Goal: Check status: Check status

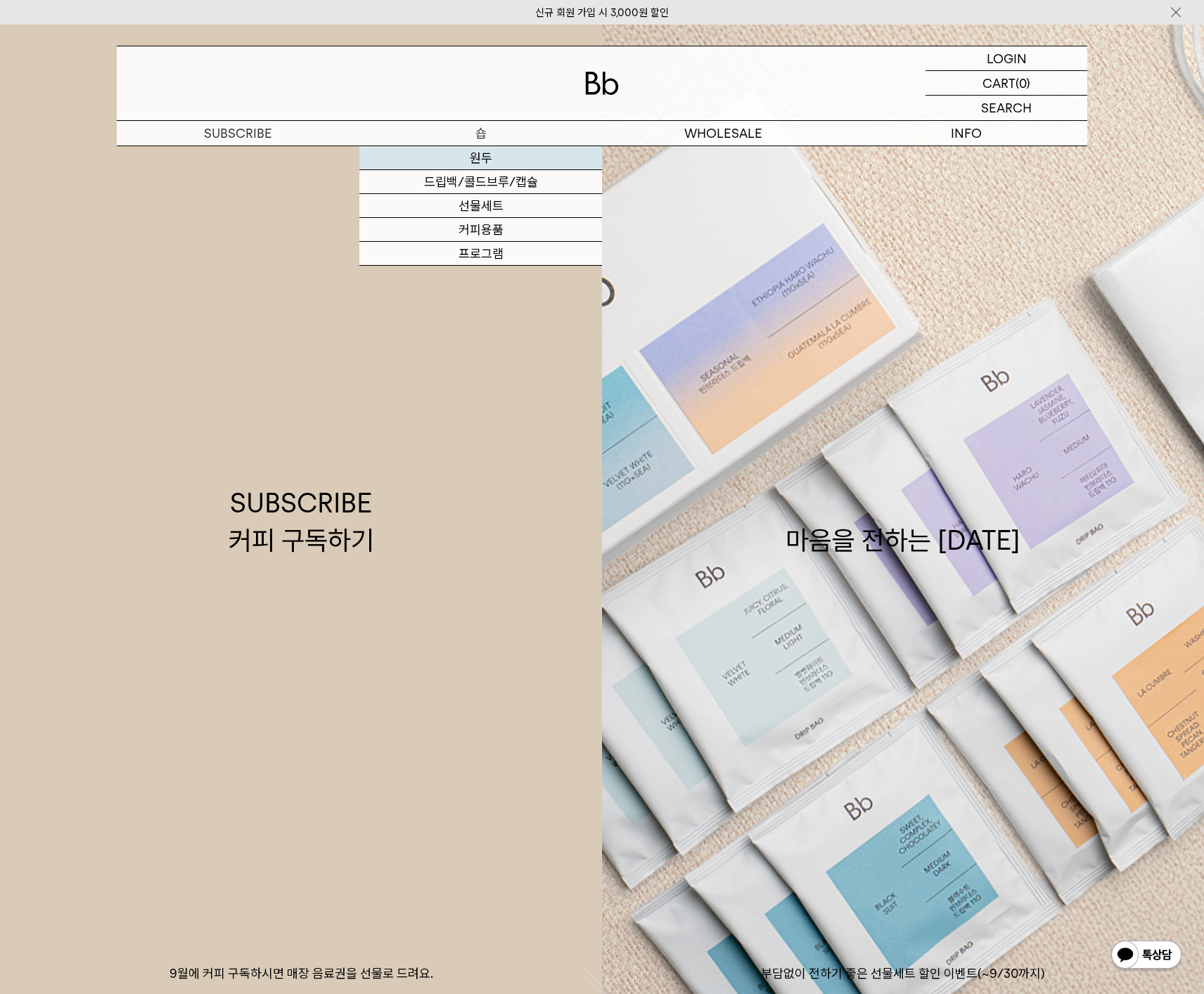
click at [481, 156] on link "원두" at bounding box center [480, 158] width 242 height 24
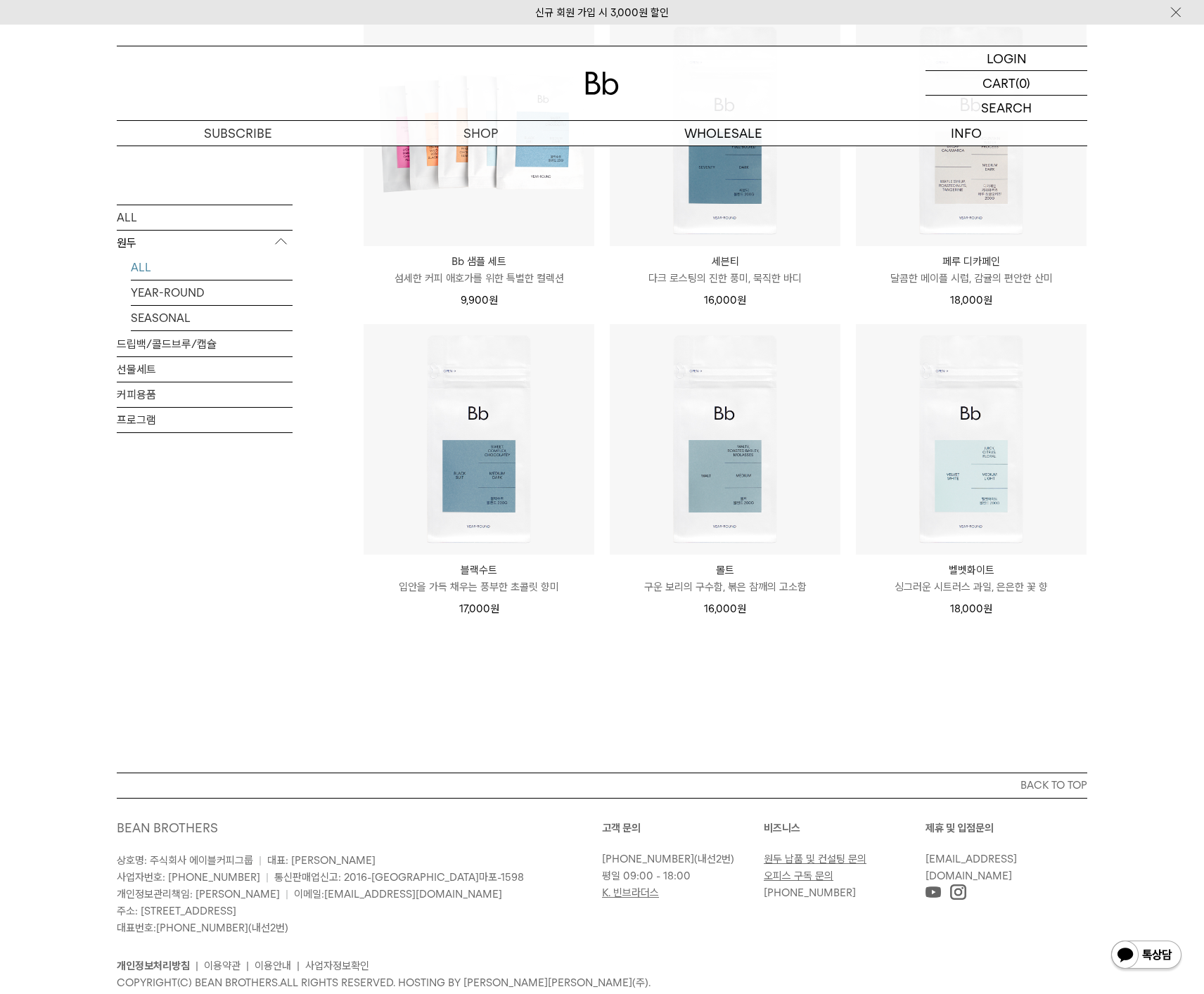
scroll to position [859, 0]
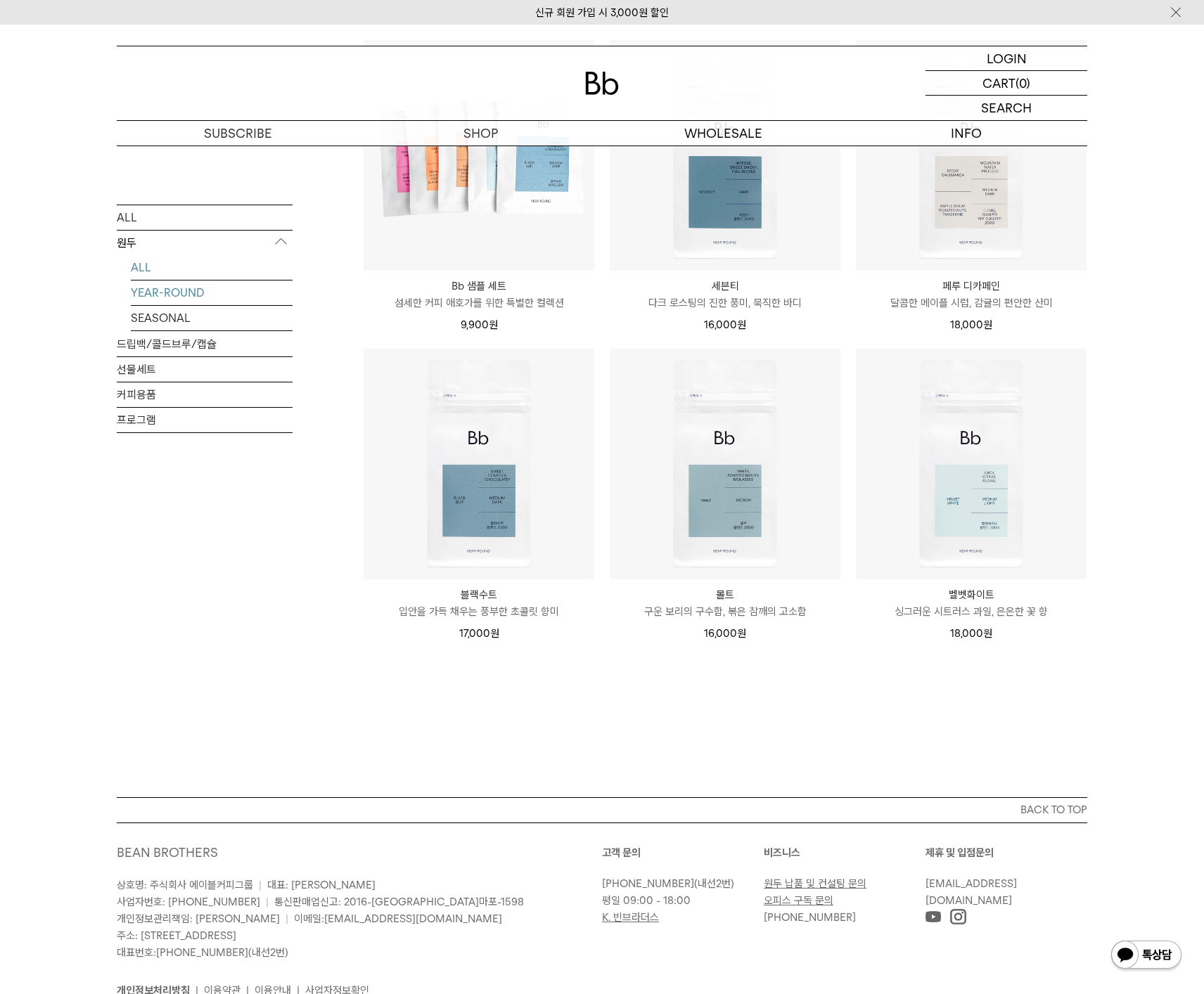
click at [197, 298] on link "YEAR-ROUND" at bounding box center [212, 291] width 162 height 24
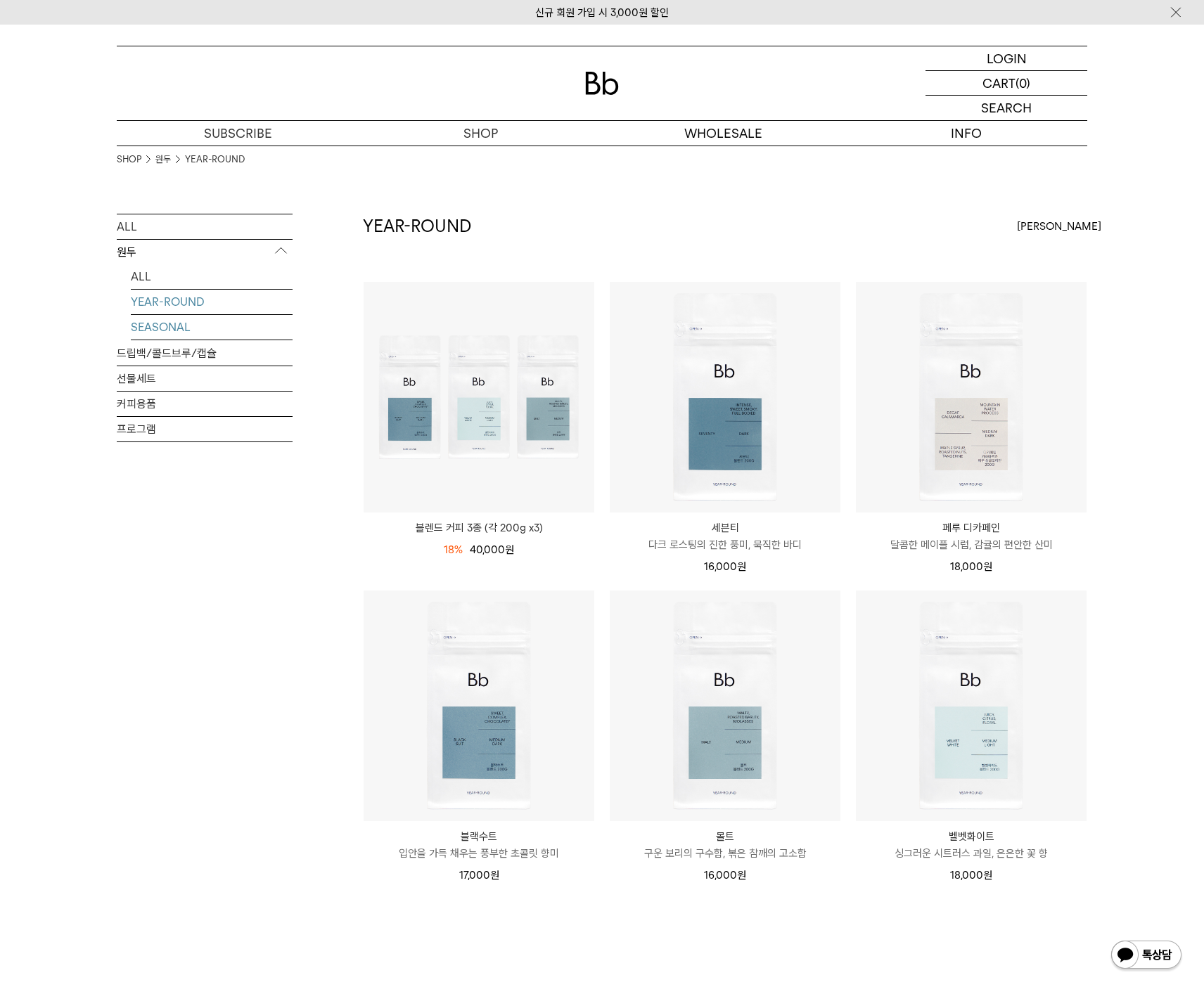
click at [169, 326] on link "SEASONAL" at bounding box center [212, 327] width 162 height 24
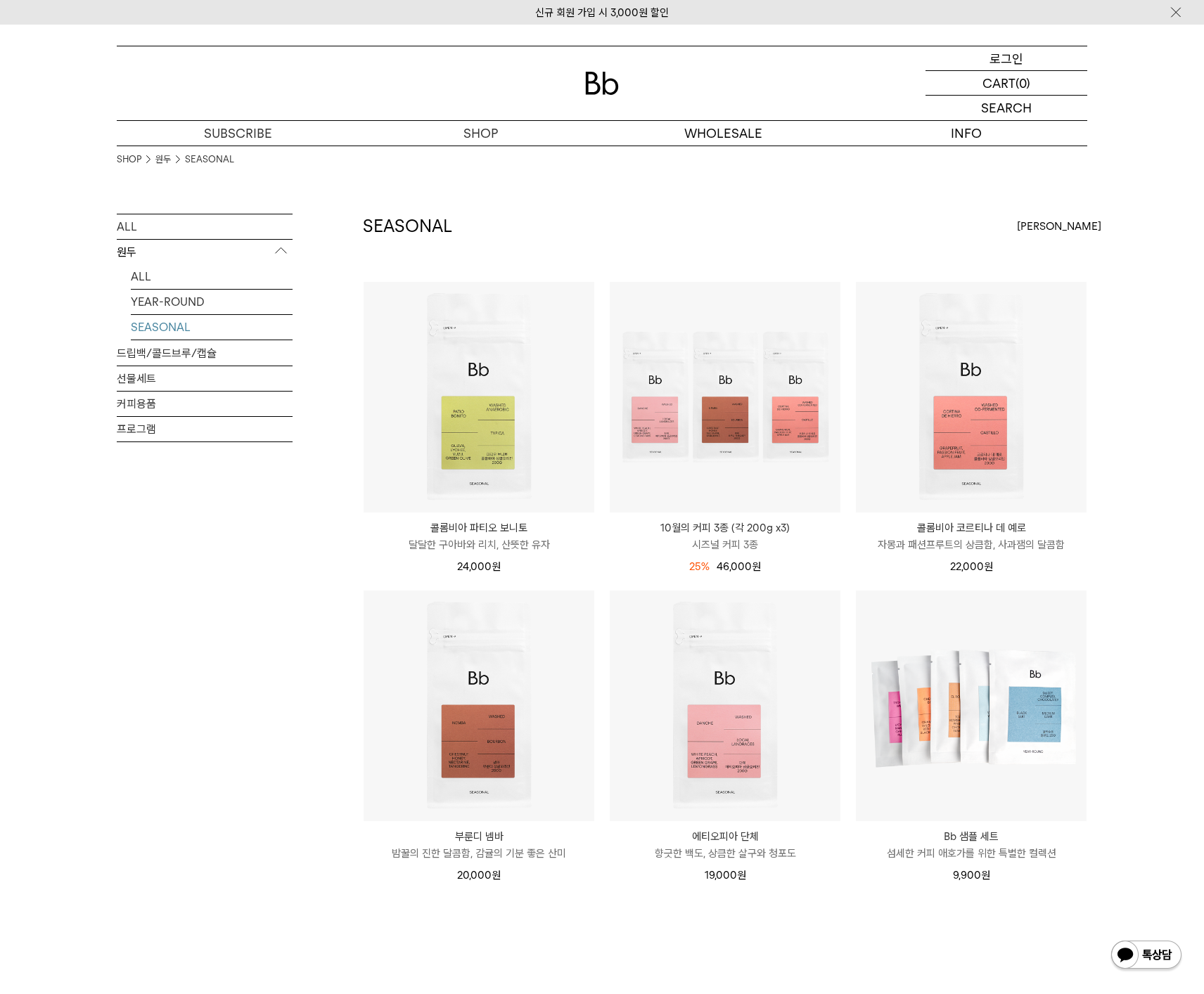
click at [989, 62] on div "LOGIN 로그인" at bounding box center [1006, 58] width 162 height 24
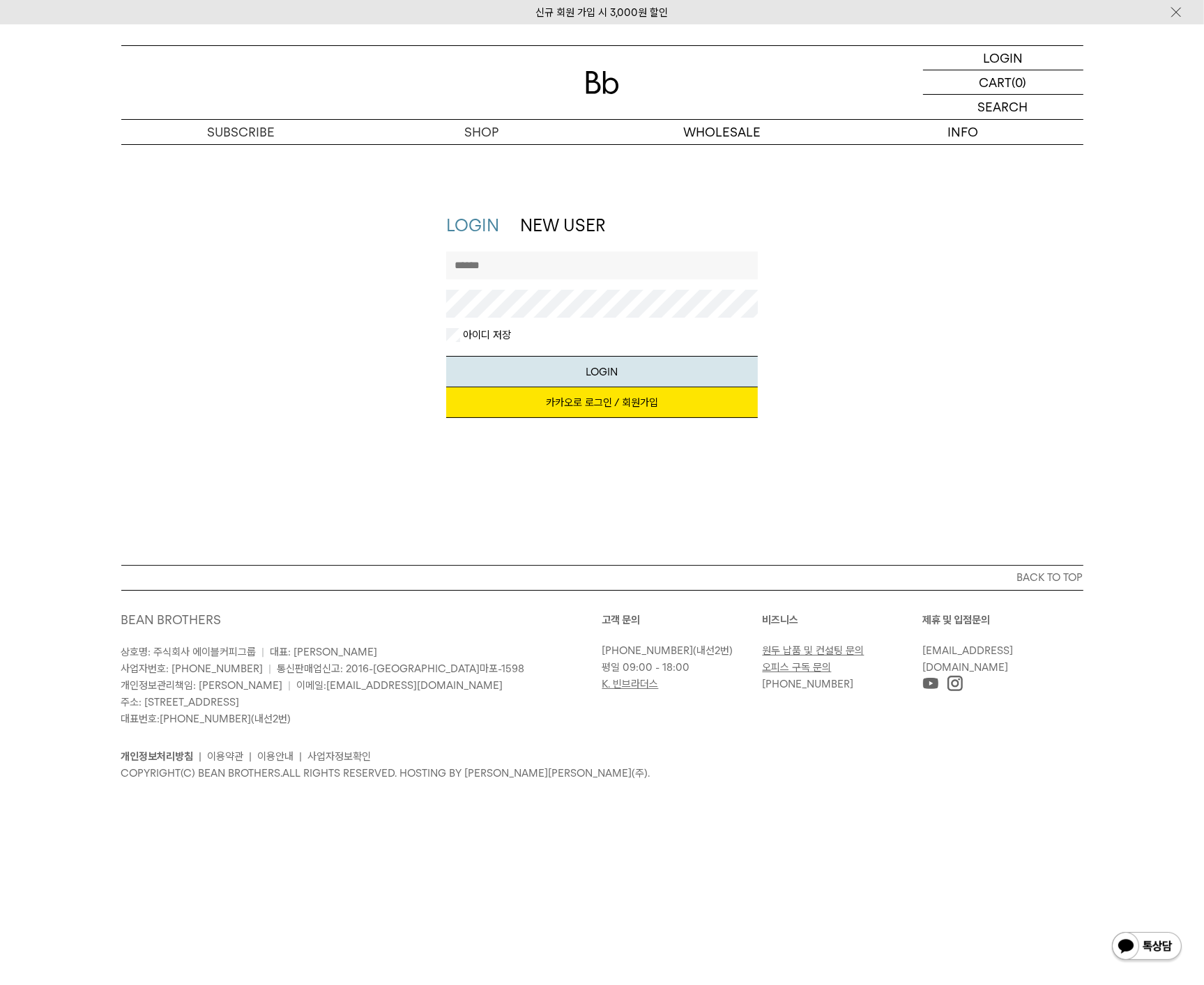
click at [555, 263] on input "text" at bounding box center [602, 265] width 311 height 28
type input "*******"
click at [446, 356] on button "LOGIN" at bounding box center [602, 371] width 311 height 31
click at [611, 405] on link "카카오로 로그인 / 회원가입" at bounding box center [602, 402] width 311 height 30
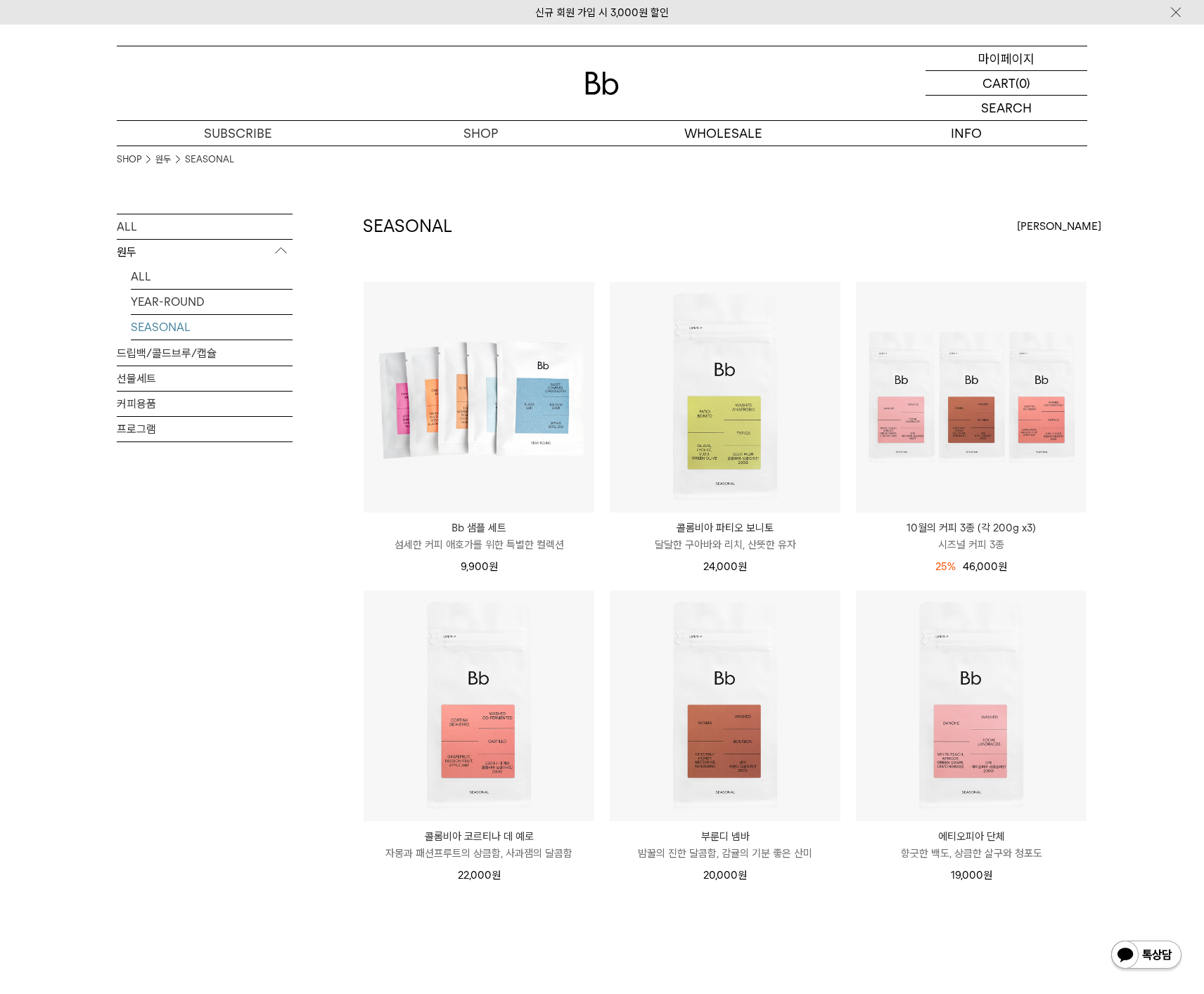
click at [1012, 62] on p "마이페이지" at bounding box center [1006, 58] width 56 height 24
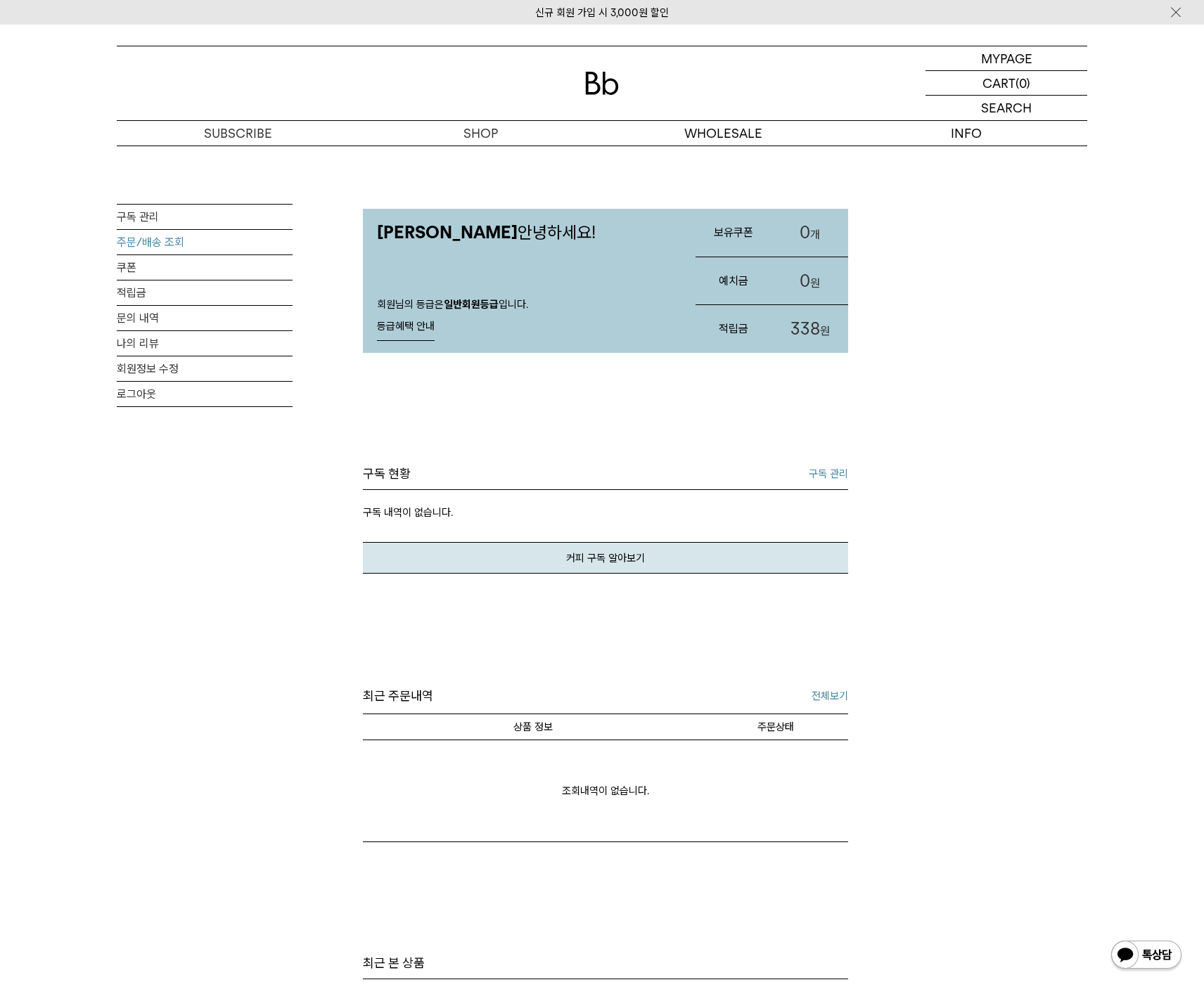
drag, startPoint x: 150, startPoint y: 238, endPoint x: 156, endPoint y: 242, distance: 7.2
click at [150, 238] on link "주문/배송 조회" at bounding box center [204, 241] width 175 height 24
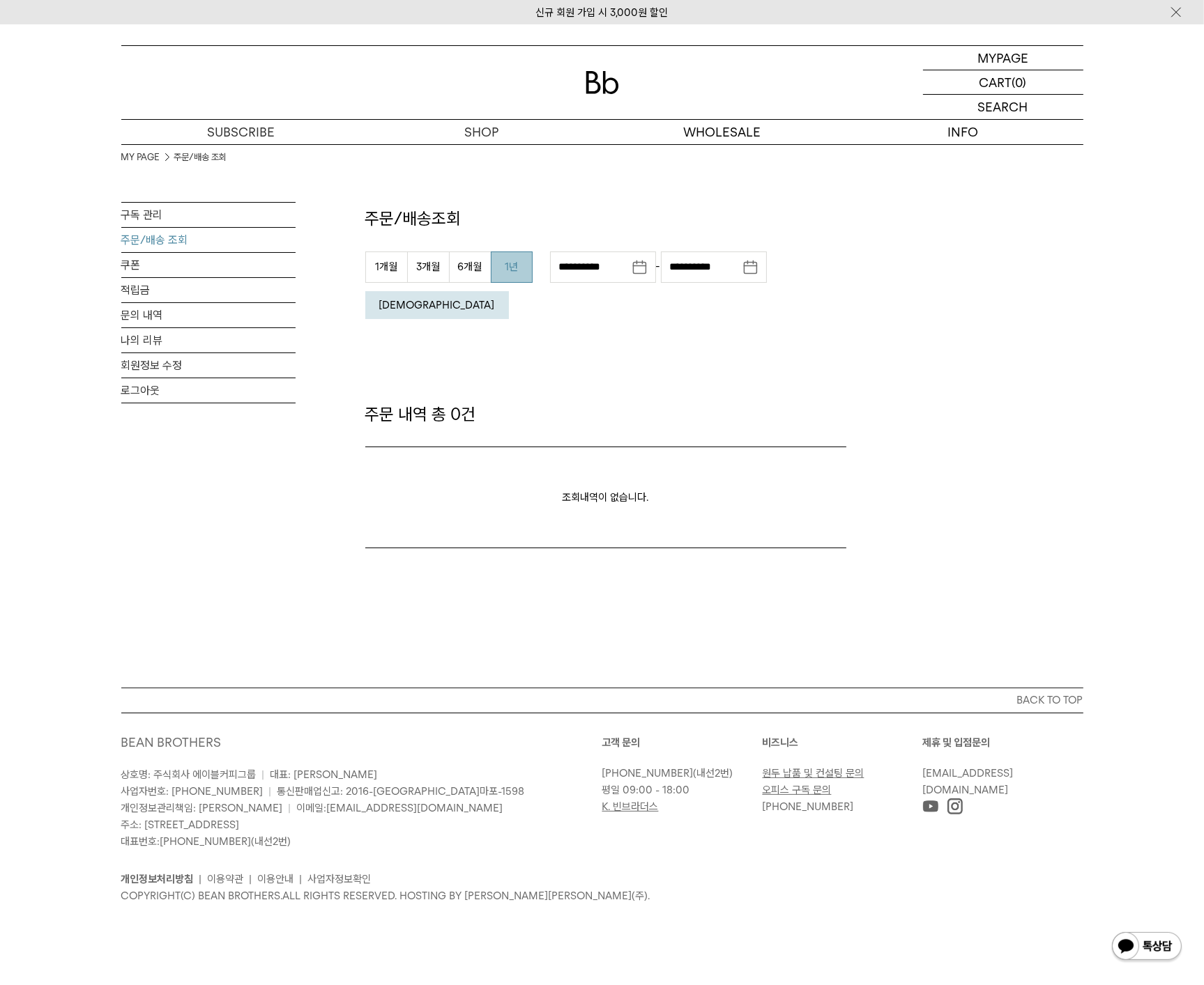
click at [513, 266] on button "1년" at bounding box center [511, 267] width 42 height 31
type input "**********"
click at [508, 291] on button "[DEMOGRAPHIC_DATA]" at bounding box center [437, 305] width 143 height 28
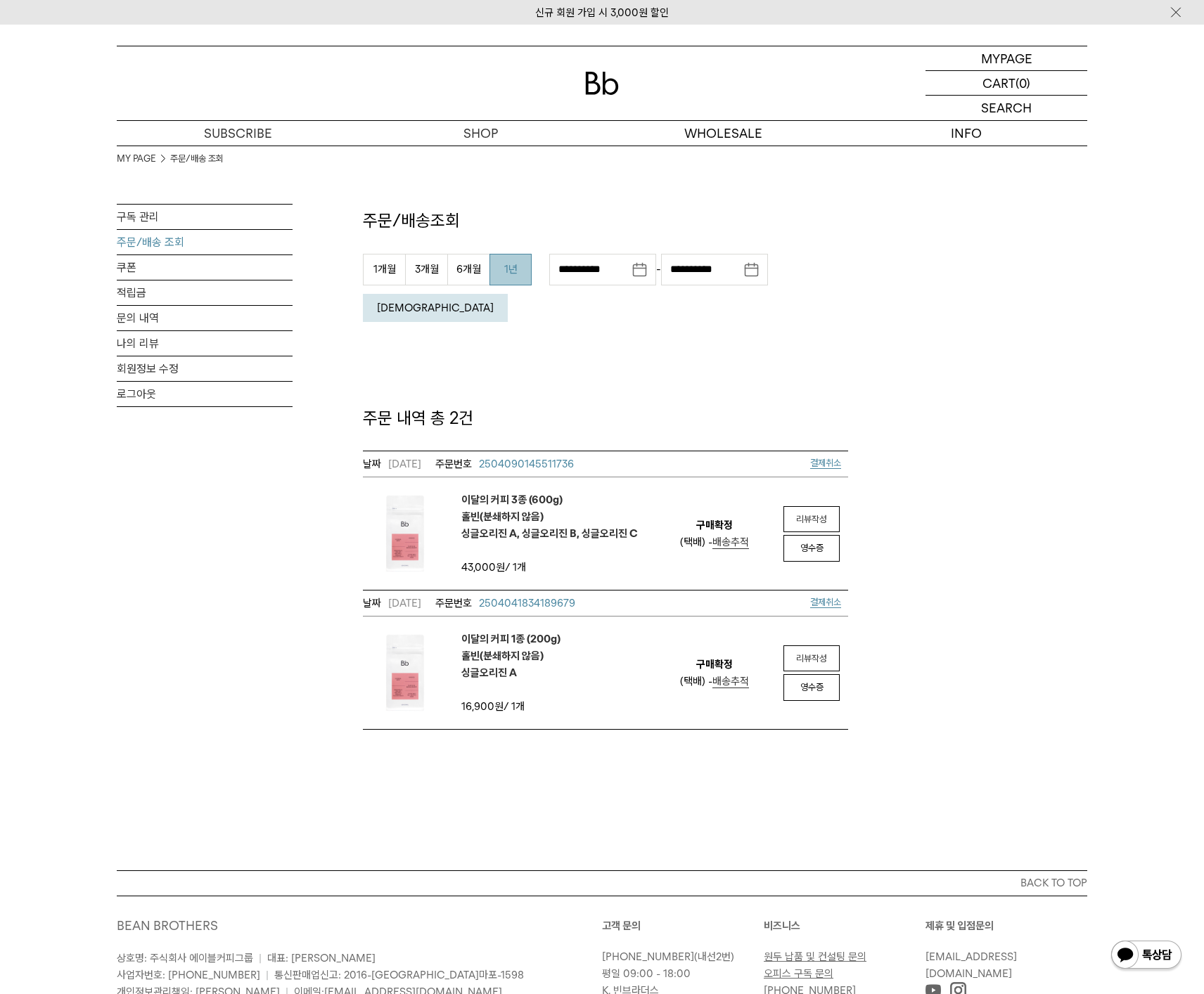
click at [392, 509] on img at bounding box center [404, 533] width 84 height 84
click at [529, 458] on span "2504090145511736" at bounding box center [526, 464] width 95 height 13
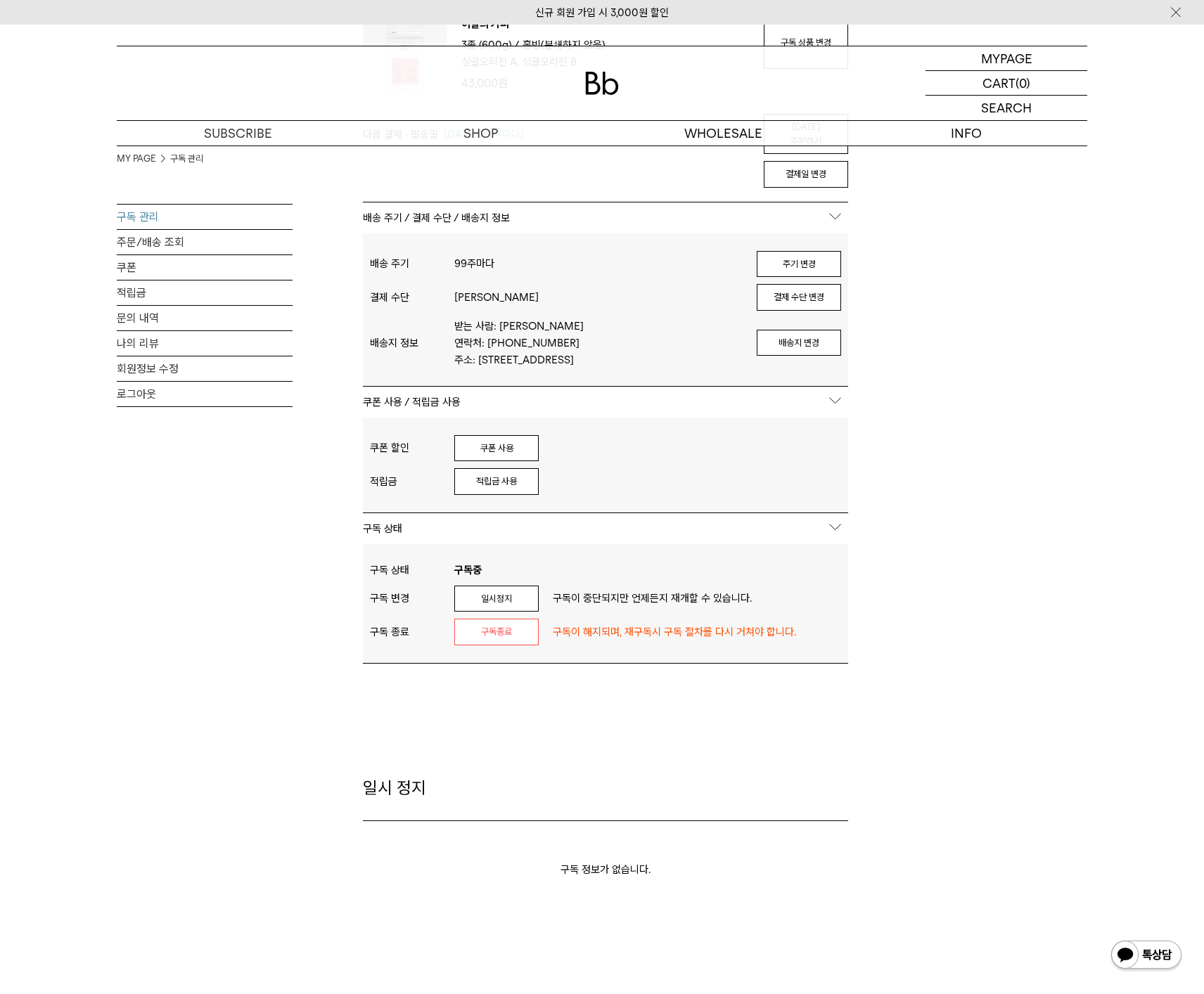
scroll to position [732, 0]
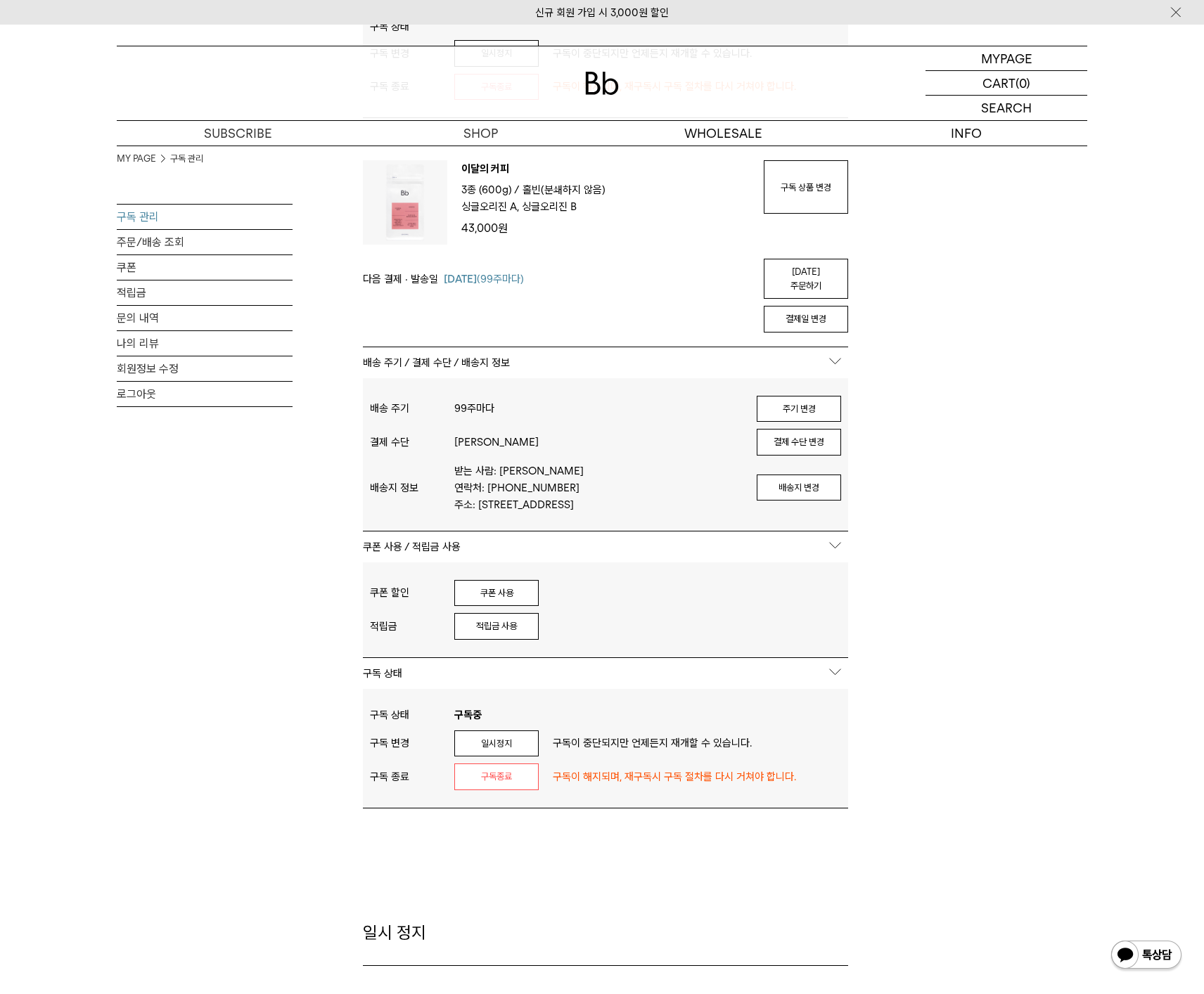
click at [545, 215] on p "싱글오리진 A, 싱글오리진 B" at bounding box center [518, 206] width 115 height 17
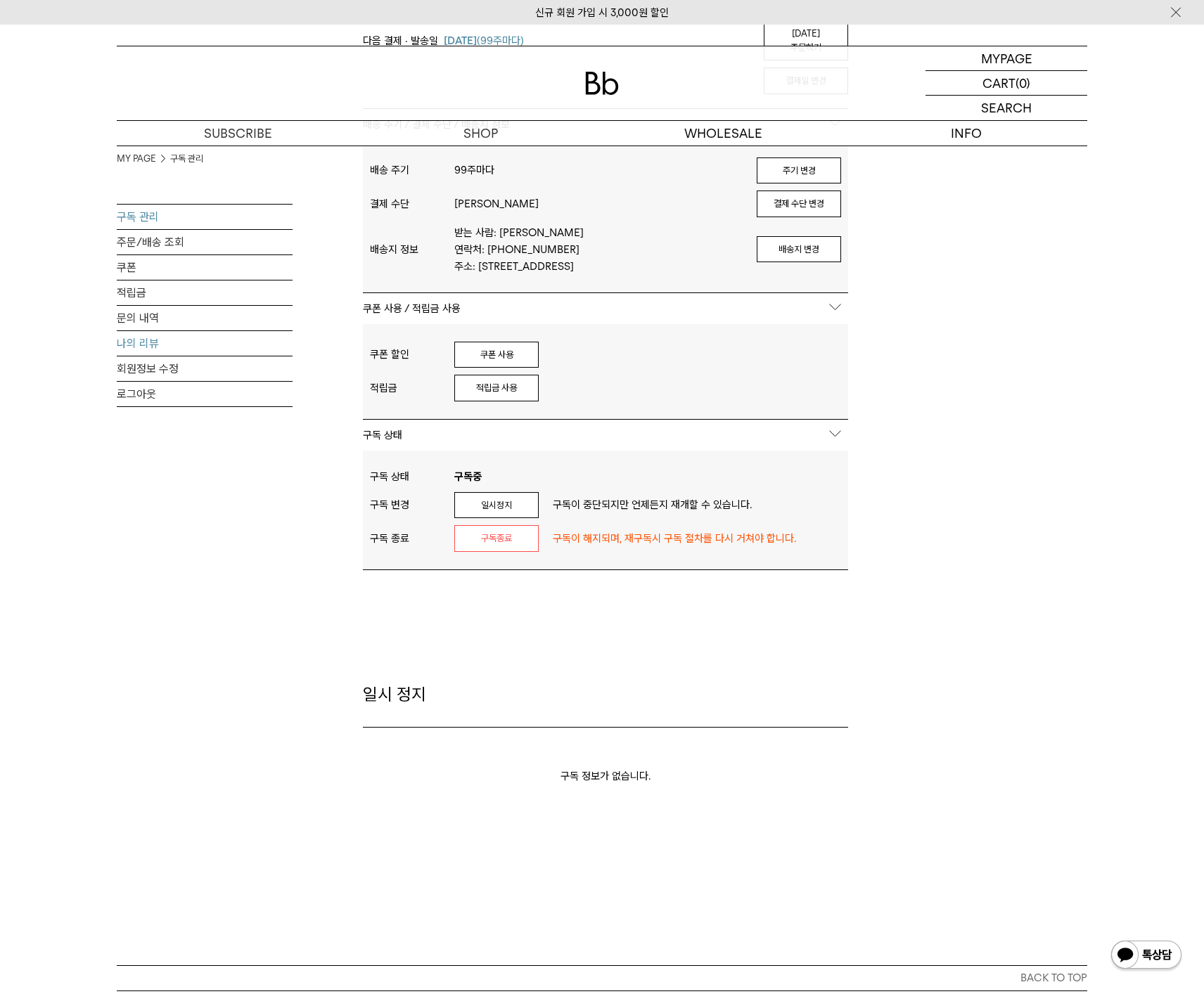
scroll to position [802, 0]
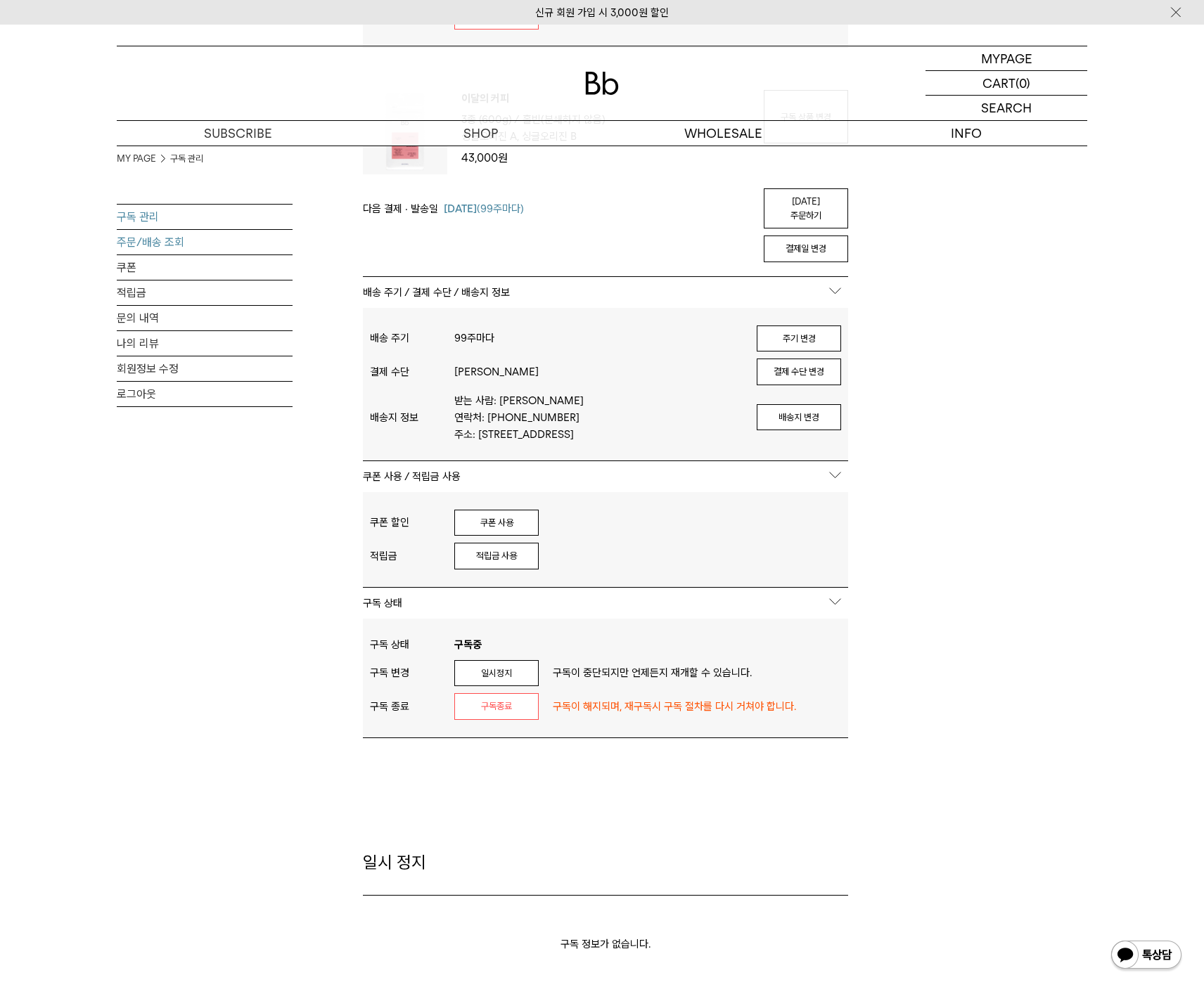
click at [160, 243] on link "주문/배송 조회" at bounding box center [204, 241] width 175 height 24
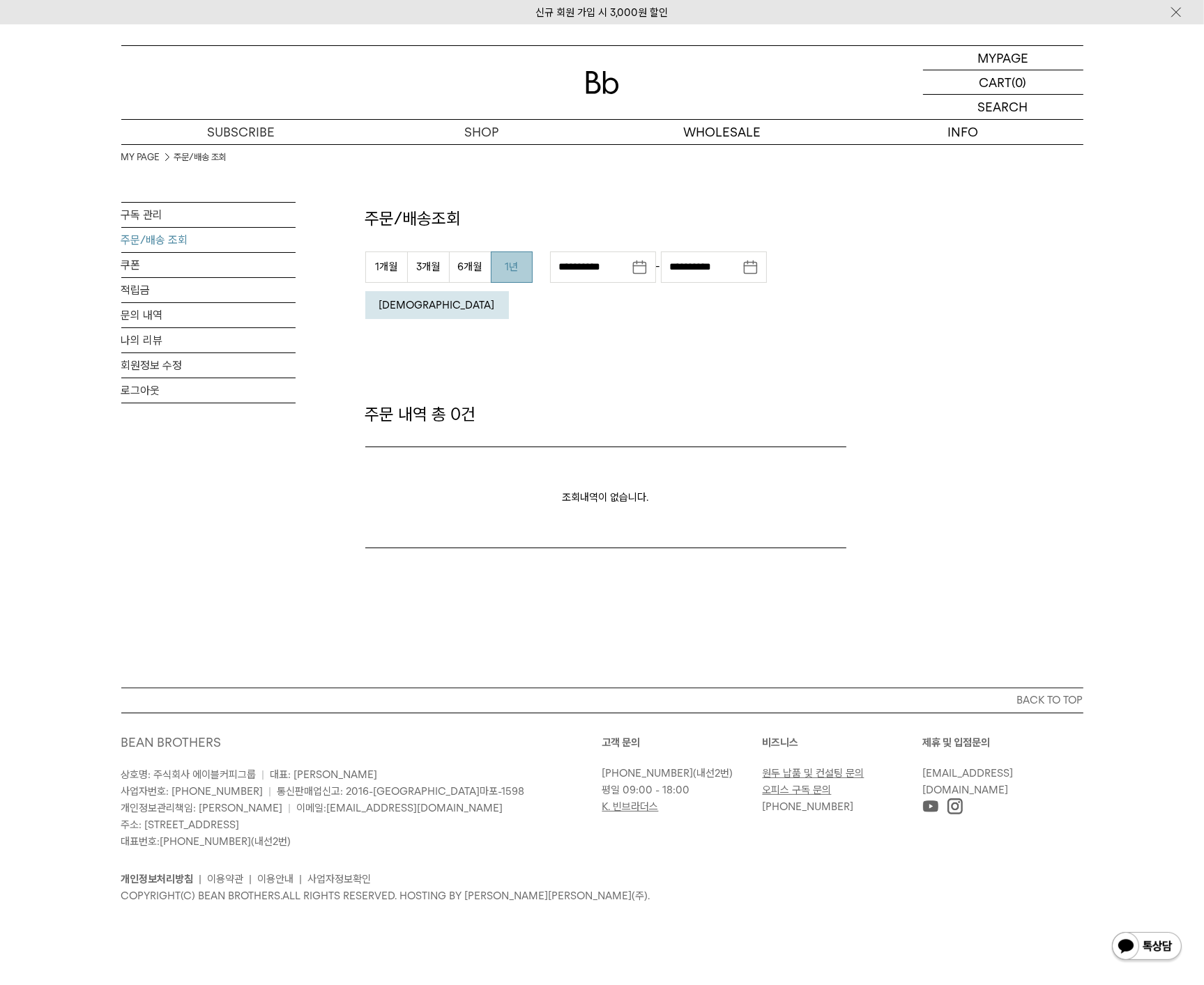
click at [528, 274] on button "1년" at bounding box center [511, 267] width 42 height 31
type input "**********"
click at [508, 291] on button "조회" at bounding box center [437, 305] width 143 height 28
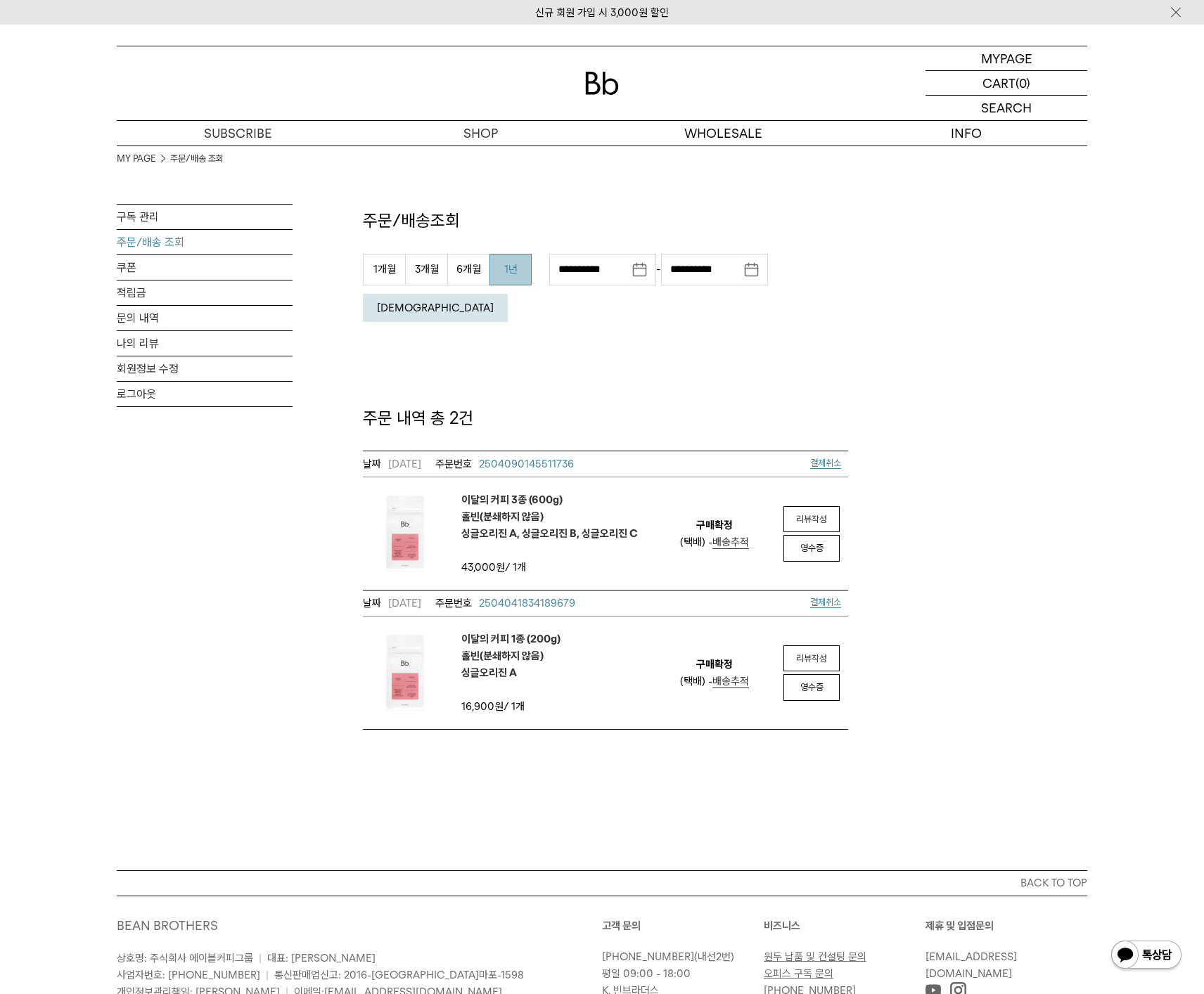
click at [550, 458] on span "2504090145511736" at bounding box center [526, 464] width 95 height 13
